Goal: Check status

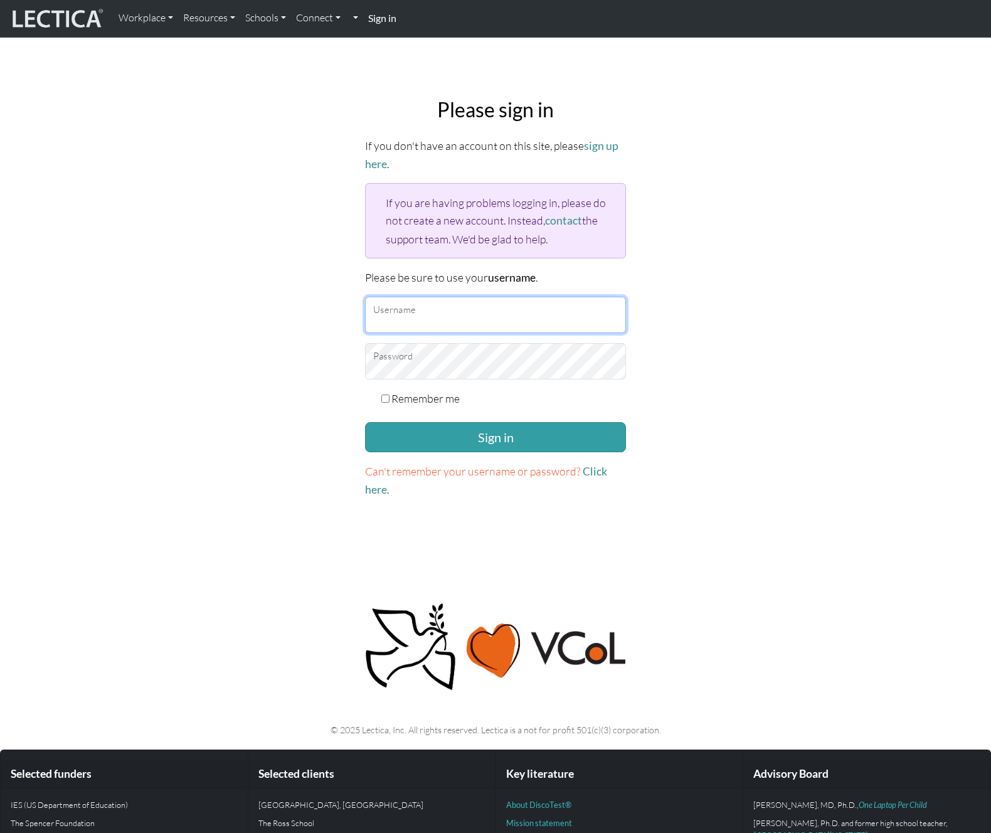
click at [462, 322] on input "Username" at bounding box center [495, 315] width 261 height 36
type input "davidjameslick"
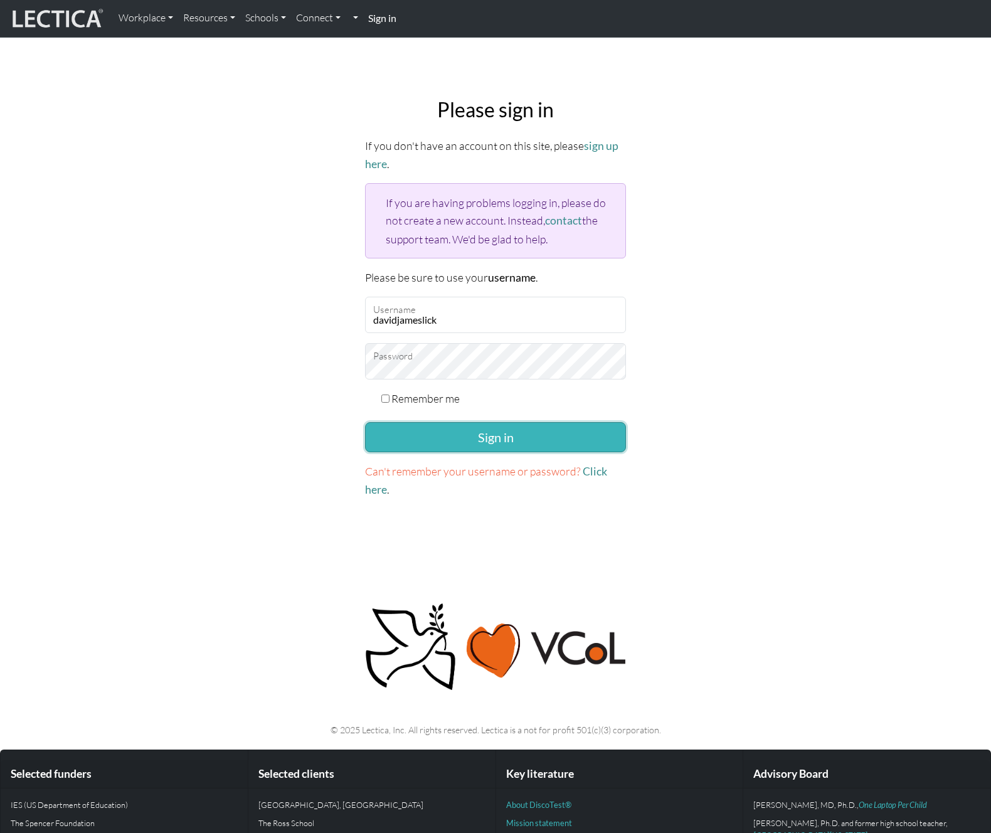
click at [477, 440] on button "Sign in" at bounding box center [495, 437] width 261 height 30
